Goal: Information Seeking & Learning: Learn about a topic

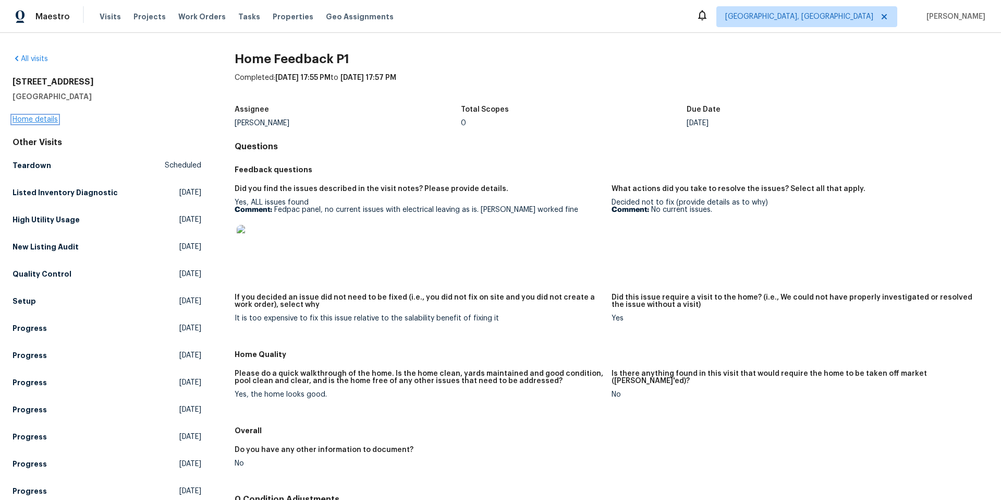
click at [36, 121] on link "Home details" at bounding box center [35, 119] width 45 height 7
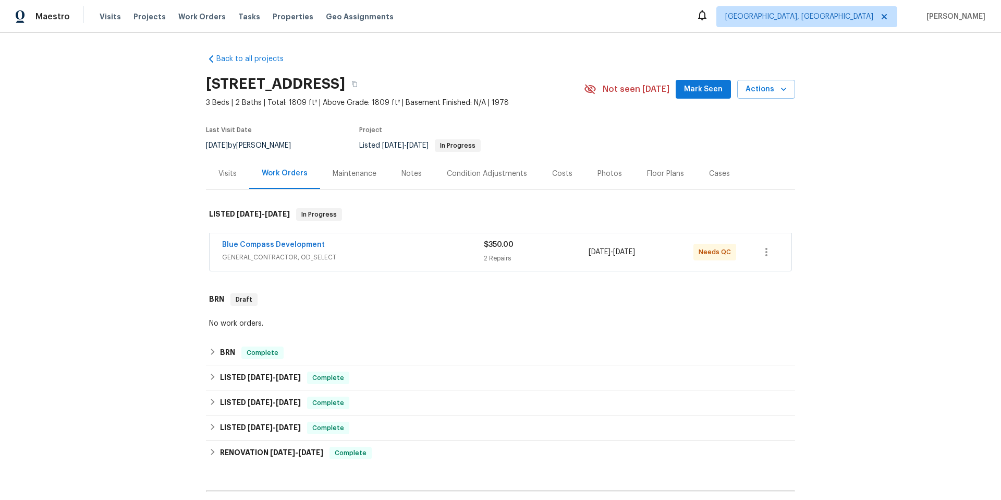
click at [415, 247] on div "Blue Compass Development" at bounding box center [353, 245] width 262 height 13
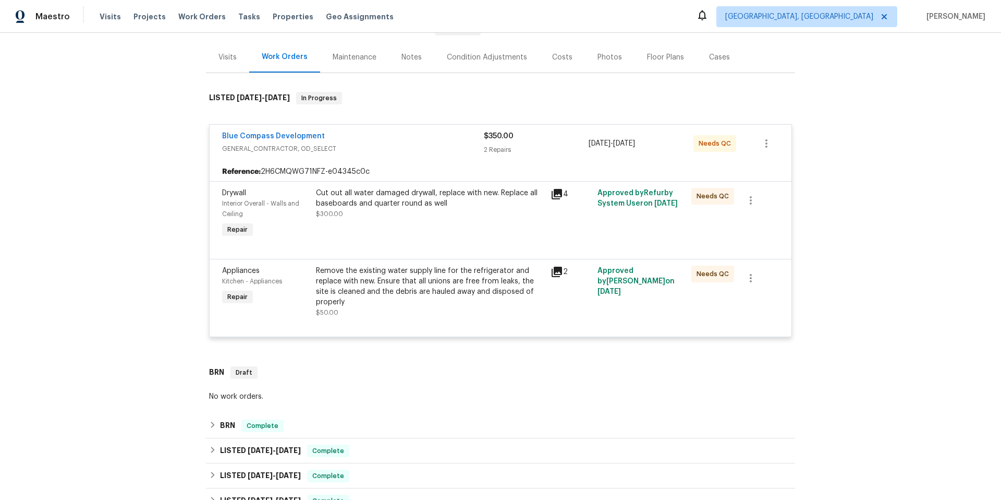
scroll to position [118, 0]
click at [556, 267] on icon at bounding box center [557, 270] width 10 height 10
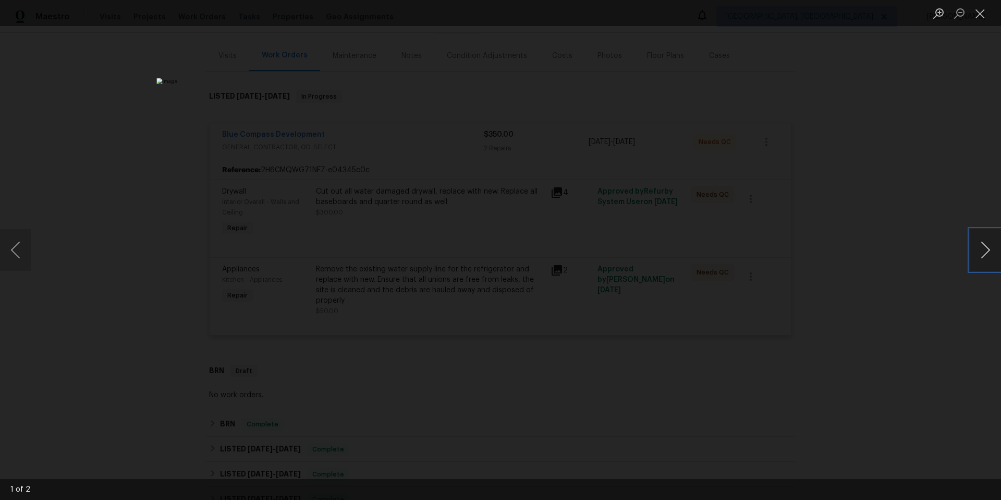
click at [975, 247] on button "Next image" at bounding box center [985, 250] width 31 height 42
click at [979, 15] on button "Close lightbox" at bounding box center [980, 13] width 21 height 18
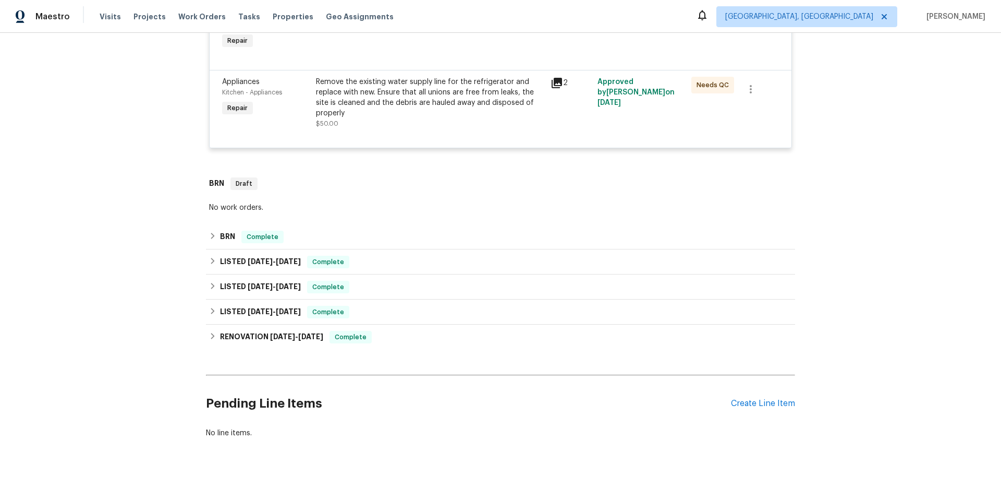
scroll to position [322, 0]
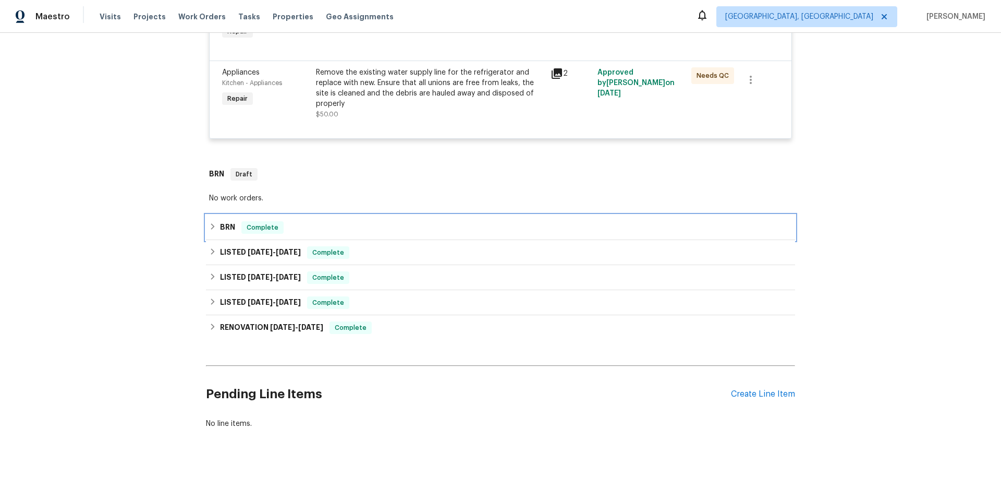
click at [497, 221] on div "BRN Complete" at bounding box center [500, 227] width 583 height 13
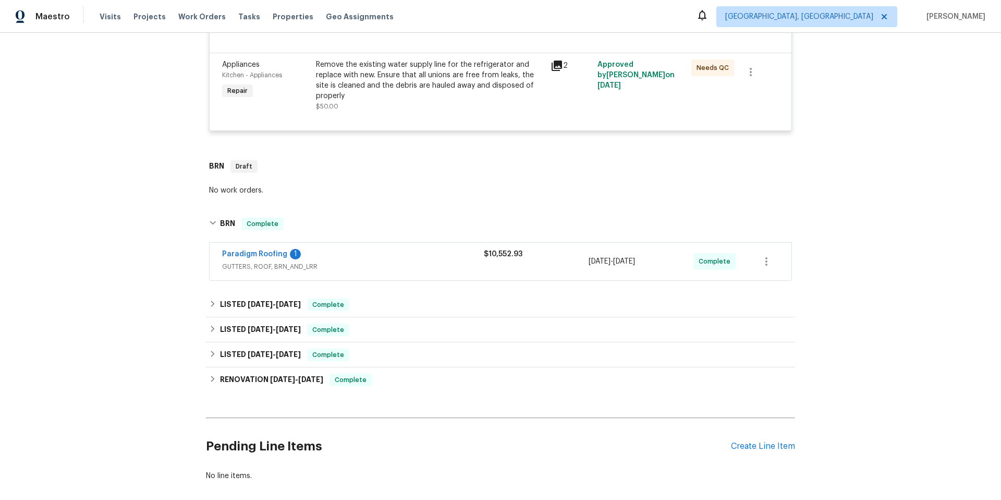
click at [415, 266] on span "GUTTERS, ROOF, BRN_AND_LRR" at bounding box center [353, 266] width 262 height 10
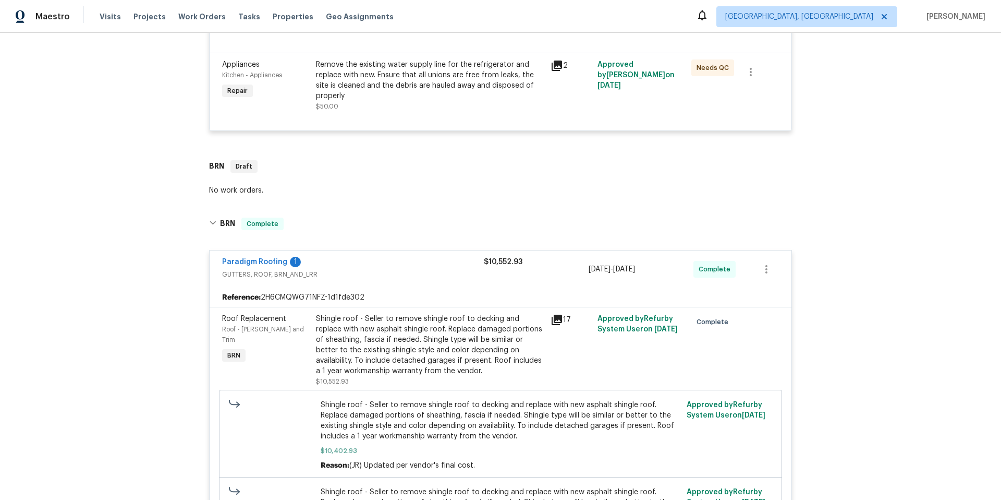
click at [416, 268] on div "Paradigm Roofing 1" at bounding box center [353, 263] width 262 height 13
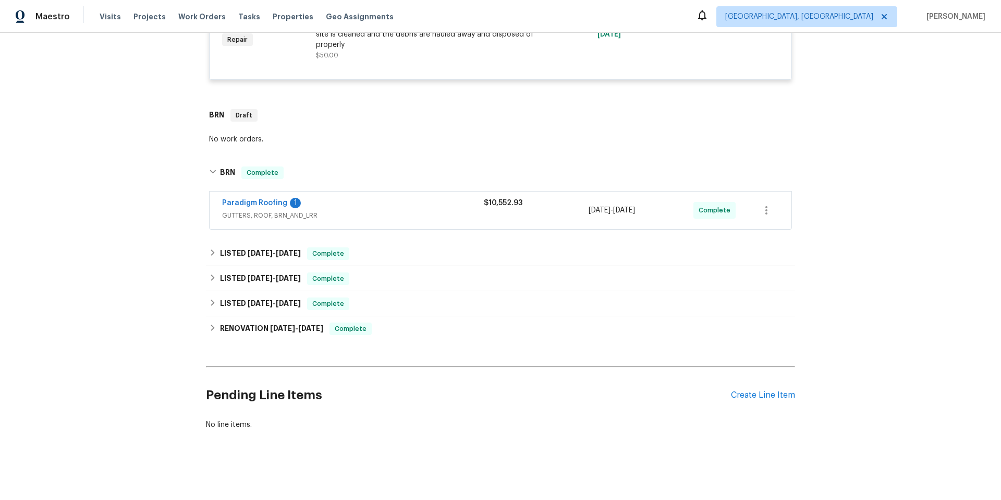
scroll to position [382, 0]
click at [417, 246] on div "LISTED 7/31/25 - 8/2/25 Complete" at bounding box center [500, 252] width 583 height 13
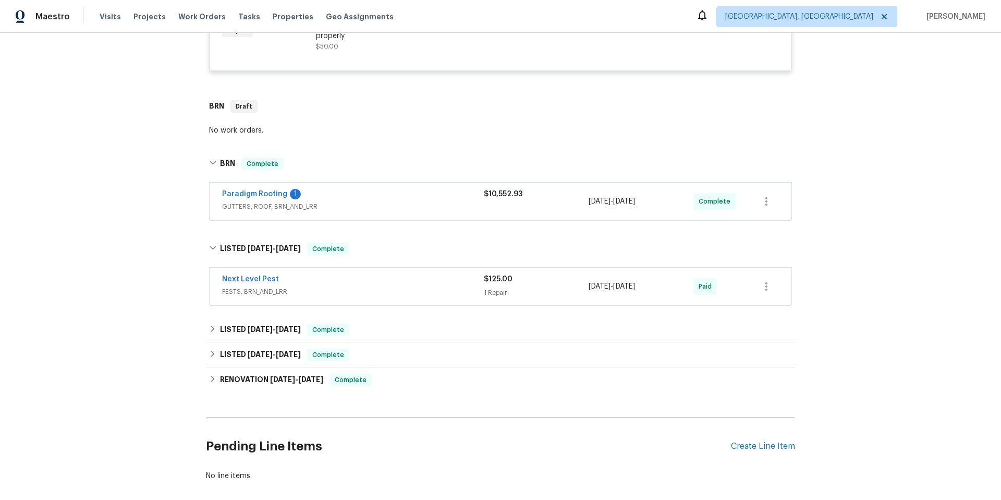
click at [430, 291] on span "PESTS, BRN_AND_LRR" at bounding box center [353, 291] width 262 height 10
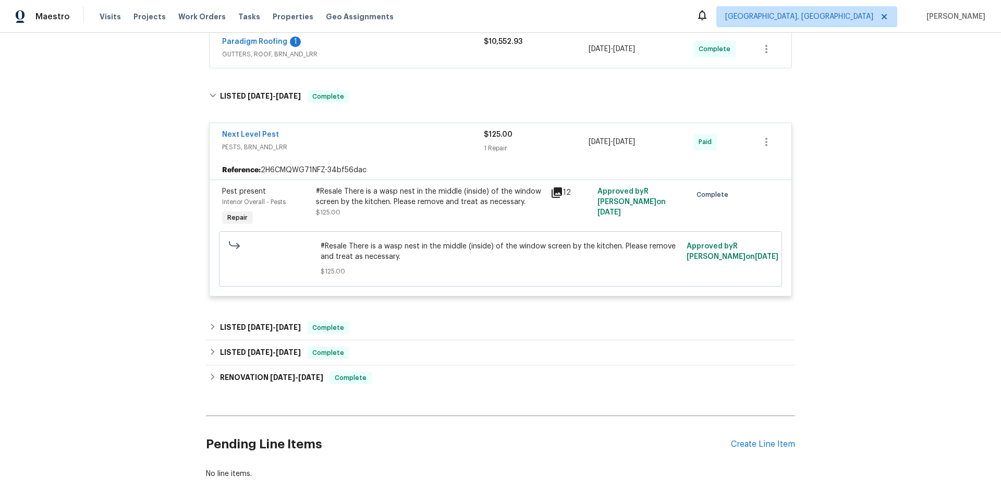
scroll to position [570, 0]
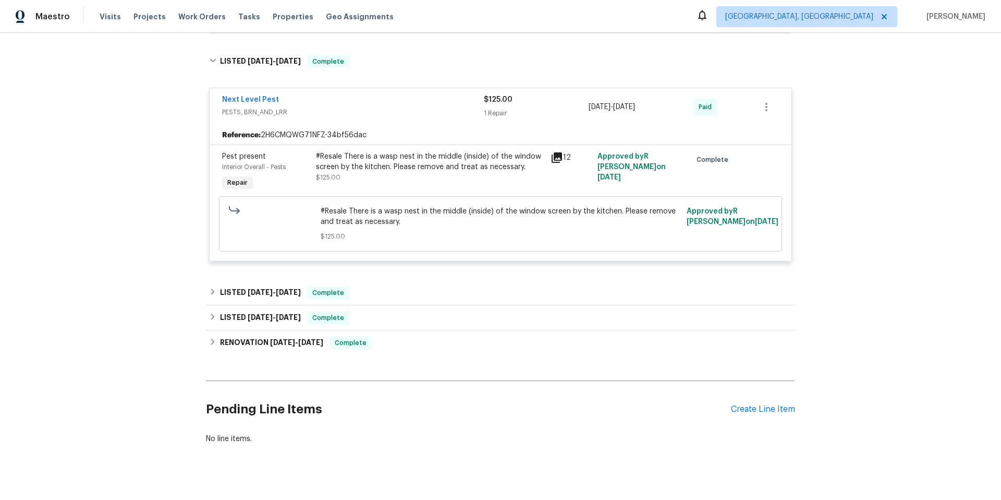
click at [959, 126] on div "Back to all projects 5417 Grissom Dr, Arlington, TX 76016 3 Beds | 2 Baths | To…" at bounding box center [500, 266] width 1001 height 467
